Goal: Task Accomplishment & Management: Manage account settings

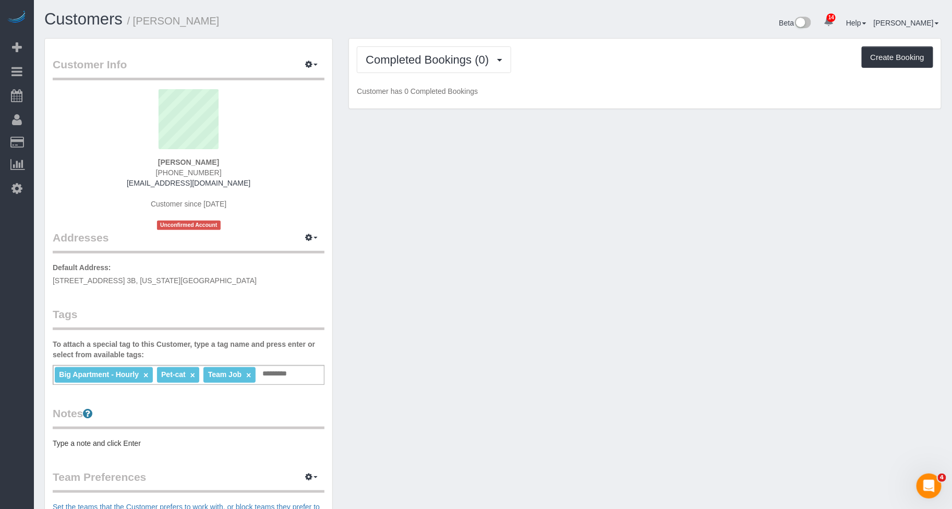
drag, startPoint x: 230, startPoint y: 279, endPoint x: 53, endPoint y: 278, distance: 176.4
click at [53, 278] on p "Default Address: [STREET_ADDRESS] 3B, [US_STATE][GEOGRAPHIC_DATA]" at bounding box center [189, 273] width 272 height 23
copy span "[STREET_ADDRESS] 3B, [US_STATE][GEOGRAPHIC_DATA]"
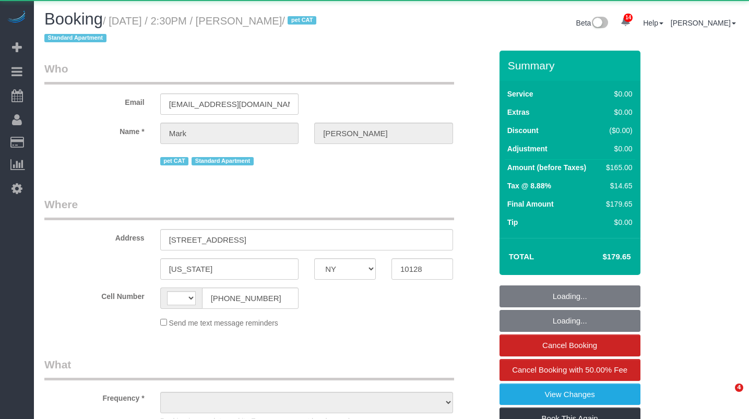
select select "NY"
select select "string:US"
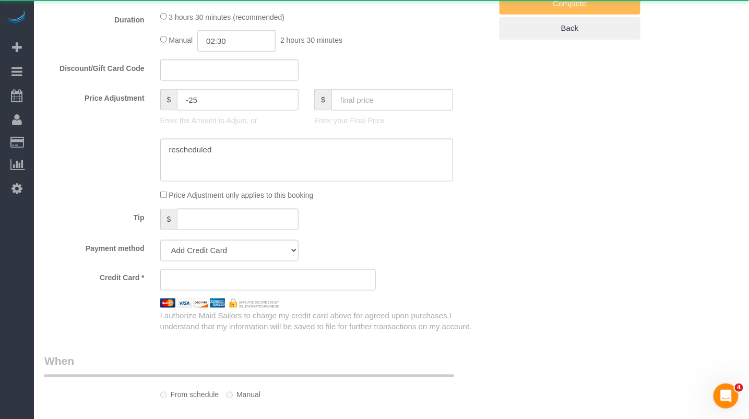
select select "object:871"
select select "number:60"
select select "number:77"
select select "number:14"
select select "number:6"
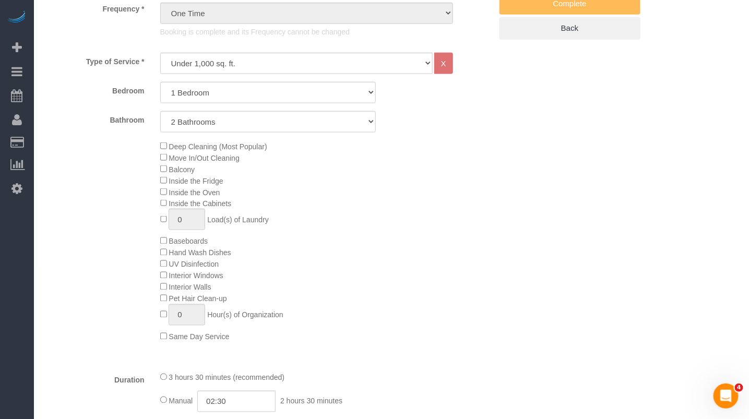
select select "string:stripe-pm_1S2Der4VGloSiKo7AofZJZrh"
select select "1"
select select "2"
